Goal: Task Accomplishment & Management: Manage account settings

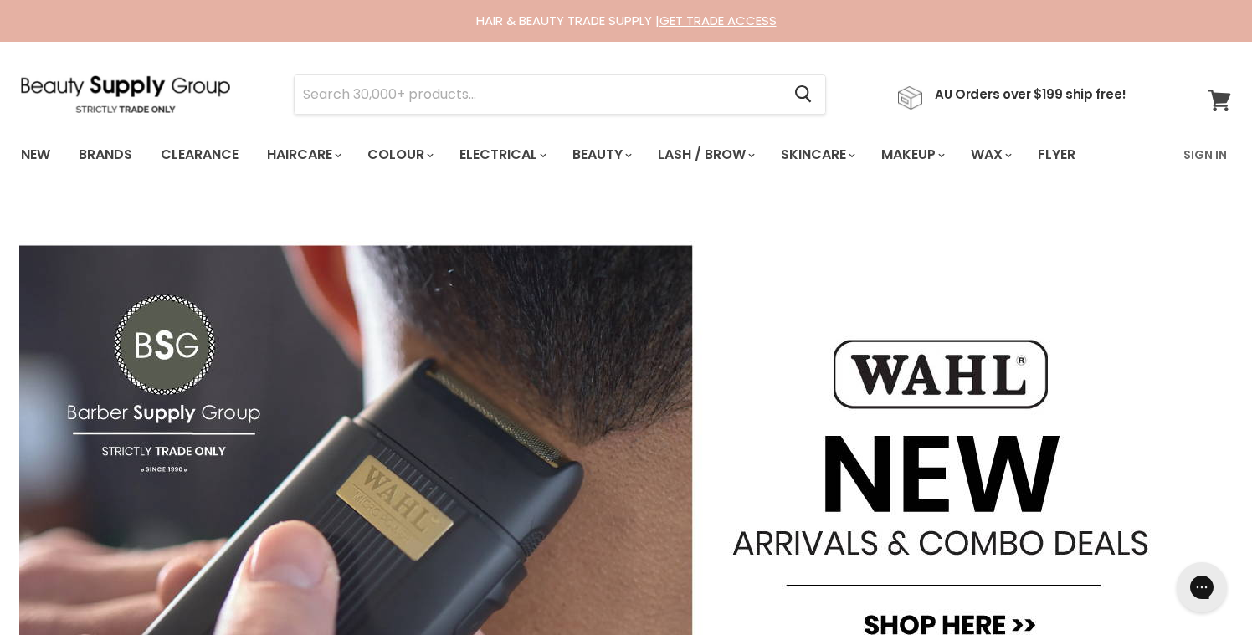
click at [1227, 97] on span at bounding box center [1230, 90] width 18 height 18
click at [1208, 156] on link "Sign In" at bounding box center [1206, 154] width 64 height 35
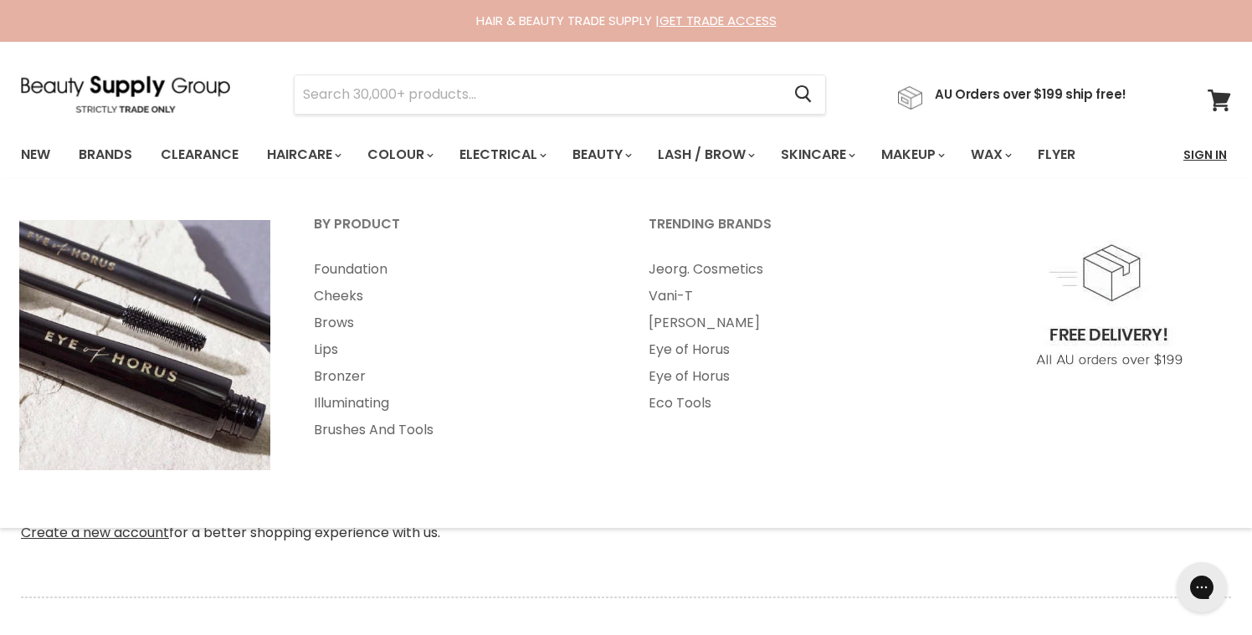
click at [1211, 153] on link "Sign In" at bounding box center [1206, 154] width 64 height 35
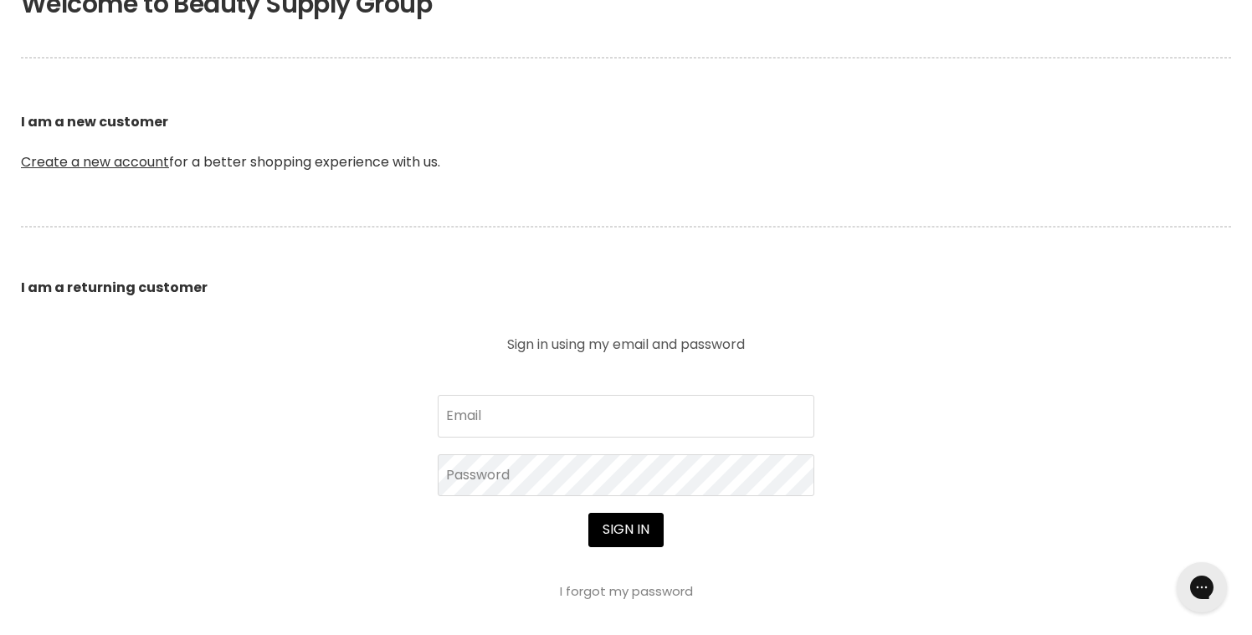
scroll to position [378, 0]
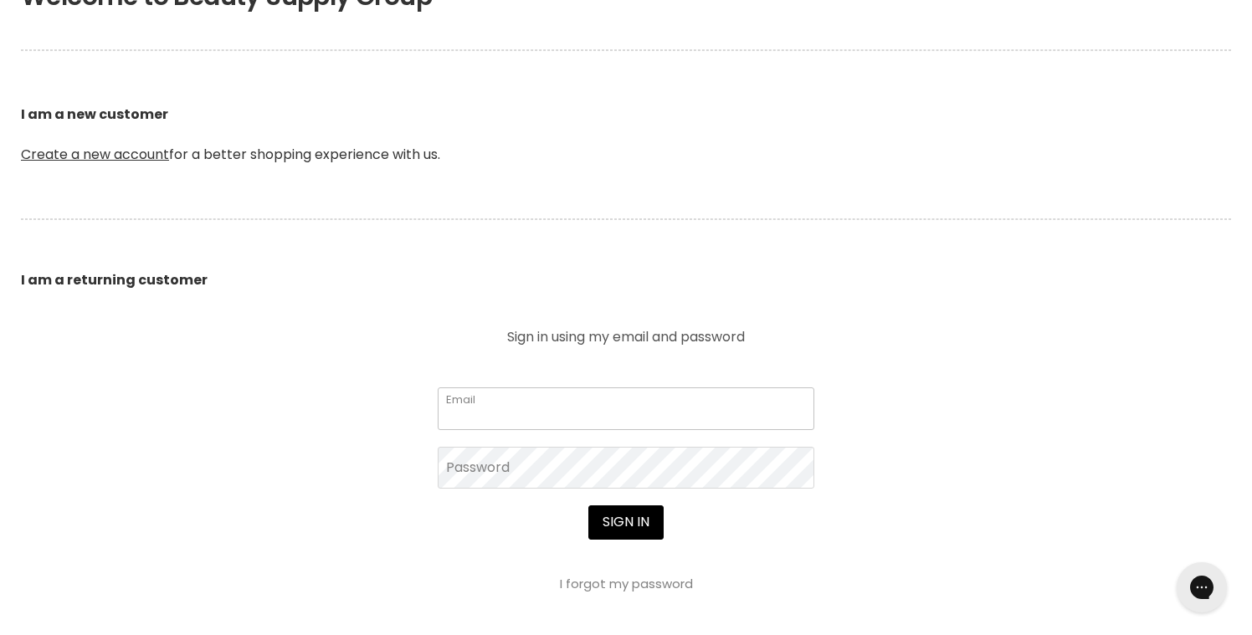
click at [528, 406] on input "Email" at bounding box center [626, 409] width 377 height 42
type input "[PERSON_NAME][EMAIL_ADDRESS][PERSON_NAME][DOMAIN_NAME]"
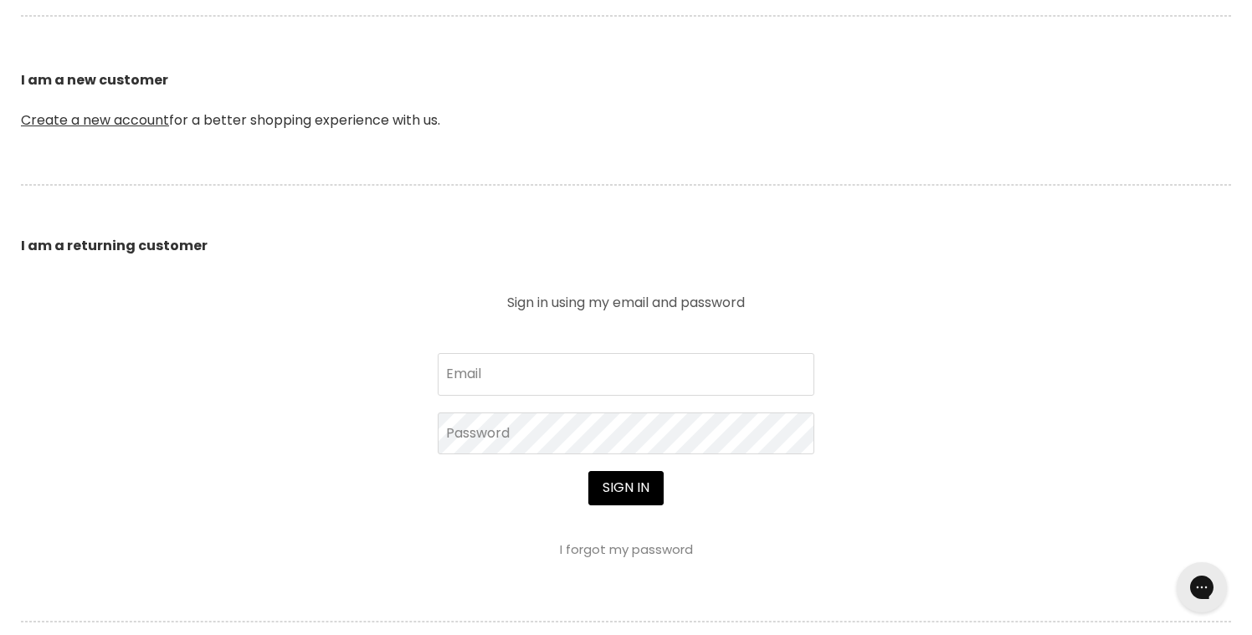
click at [657, 521] on div "Sign in I forgot my password" at bounding box center [626, 513] width 377 height 85
click at [602, 558] on link "I forgot my password" at bounding box center [626, 550] width 133 height 18
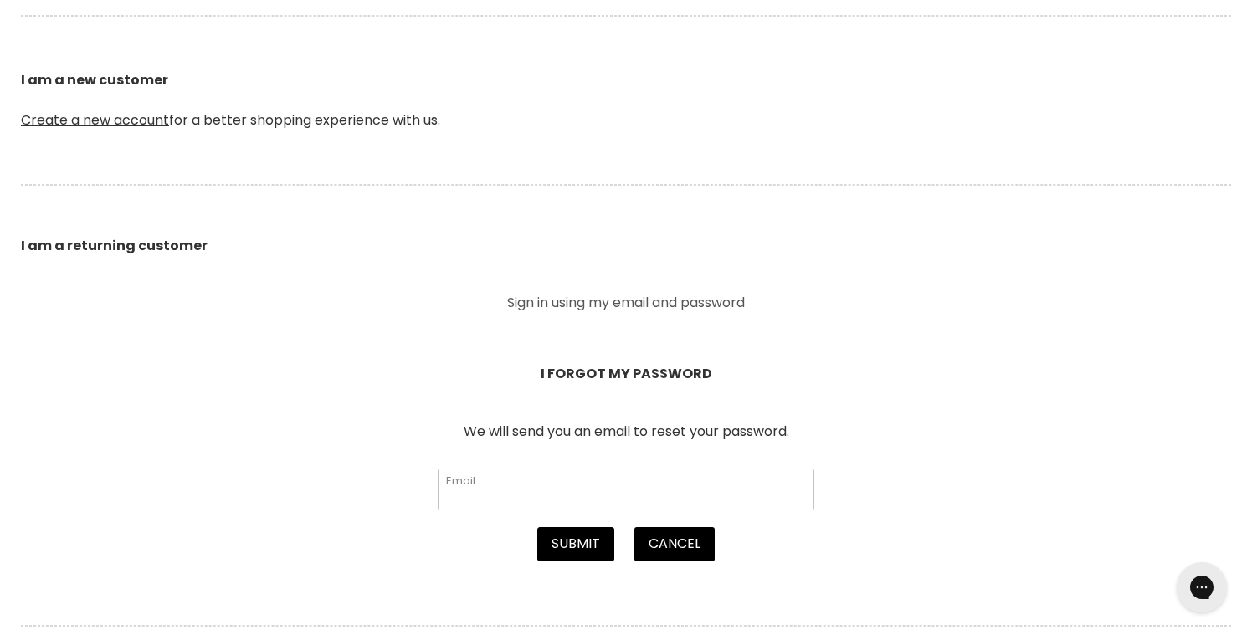
click at [573, 493] on input "Email" at bounding box center [626, 490] width 377 height 42
paste input "[PERSON_NAME][EMAIL_ADDRESS][PERSON_NAME][DOMAIN_NAME]"
type input "[PERSON_NAME][EMAIL_ADDRESS][PERSON_NAME][DOMAIN_NAME]"
click at [567, 550] on button "Submit" at bounding box center [575, 543] width 77 height 33
